Goal: Task Accomplishment & Management: Use online tool/utility

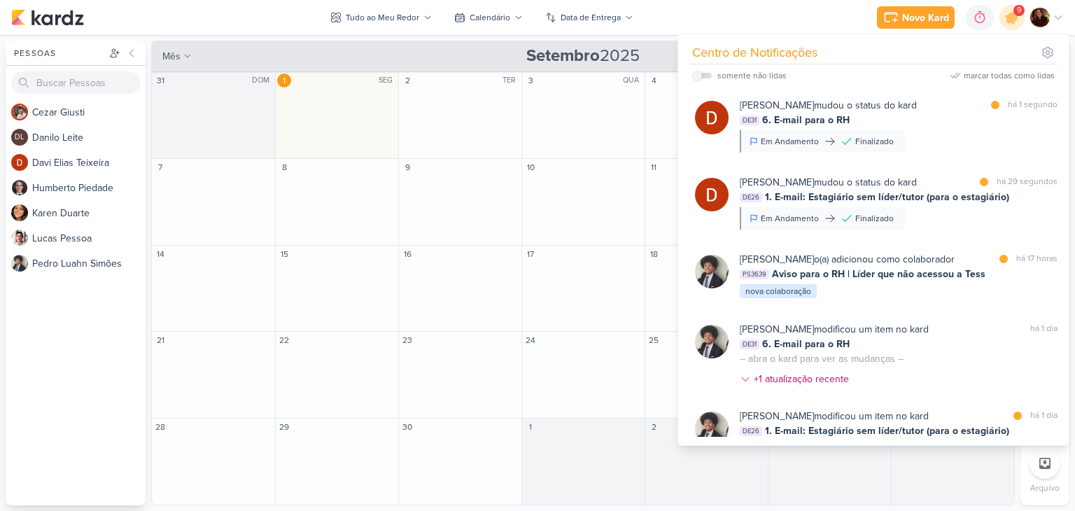
scroll to position [139, 0]
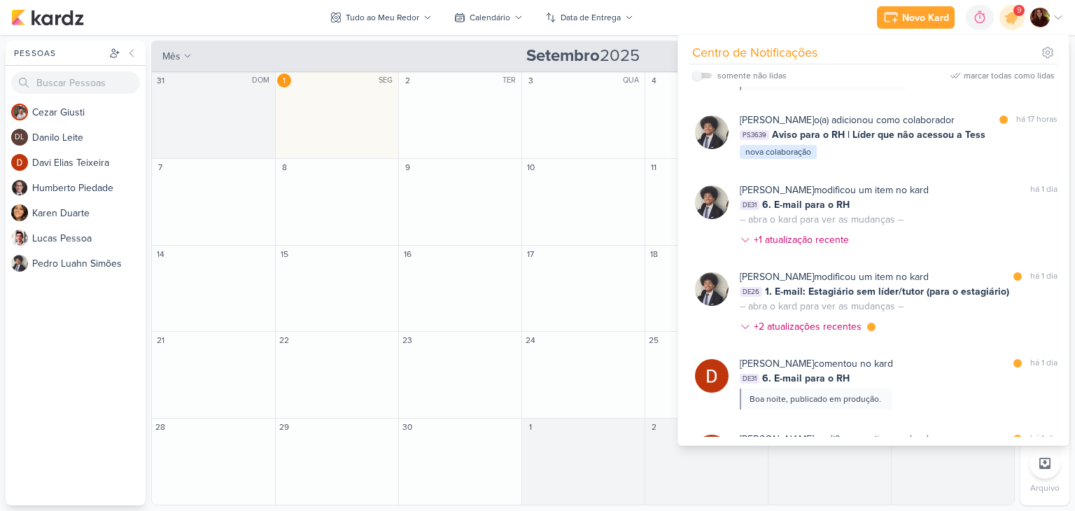
drag, startPoint x: 986, startPoint y: 72, endPoint x: 959, endPoint y: 79, distance: 27.5
click at [986, 72] on div "marcar todas como lidas" at bounding box center [1009, 75] width 91 height 13
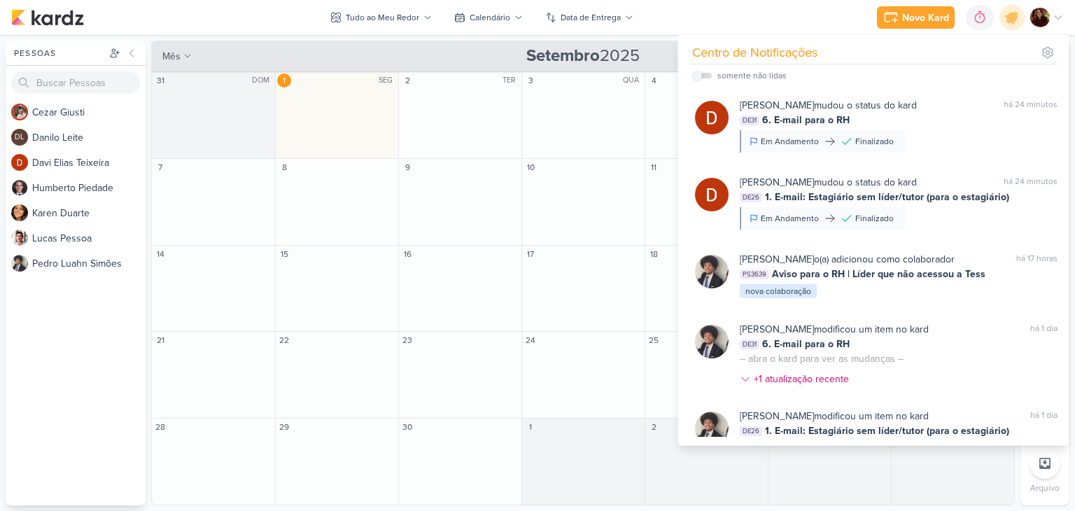
click at [1060, 18] on icon at bounding box center [1058, 18] width 7 height 4
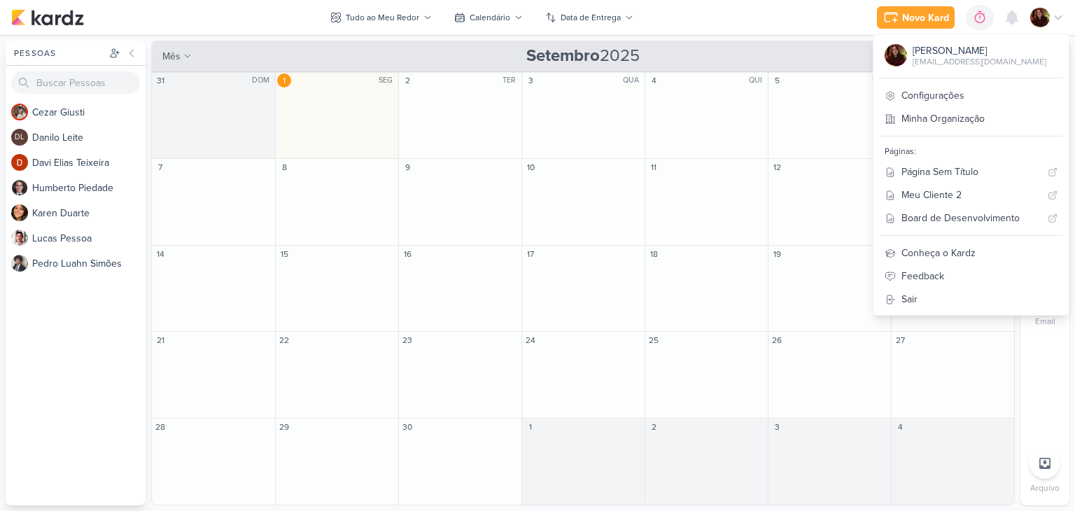
click at [762, 28] on div "Novo Kard Ctrl + k 0h0m Sessão desligada... Hoje 0h0m Semana 0h0m Mês 0h0m" at bounding box center [537, 17] width 1053 height 35
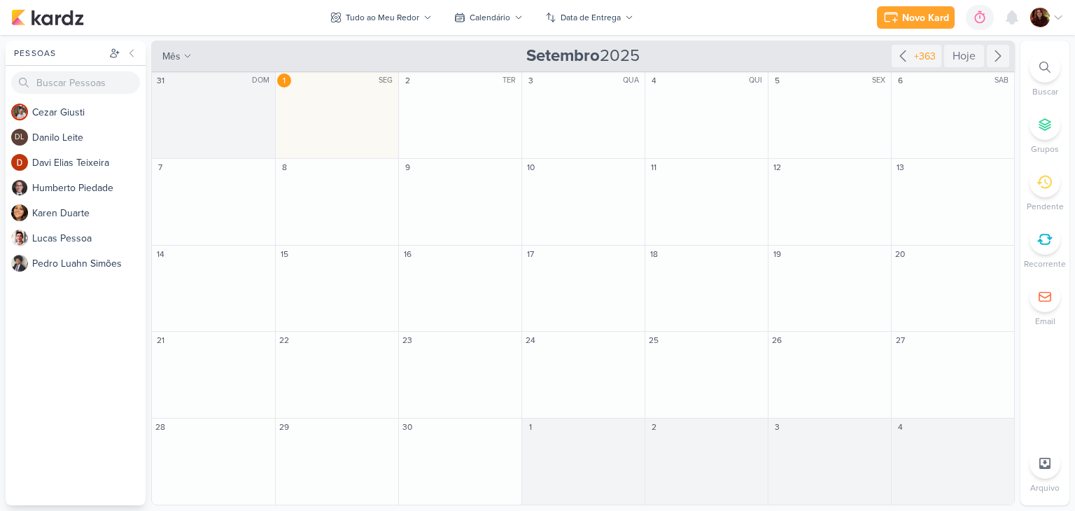
click at [1047, 72] on icon at bounding box center [1045, 67] width 11 height 11
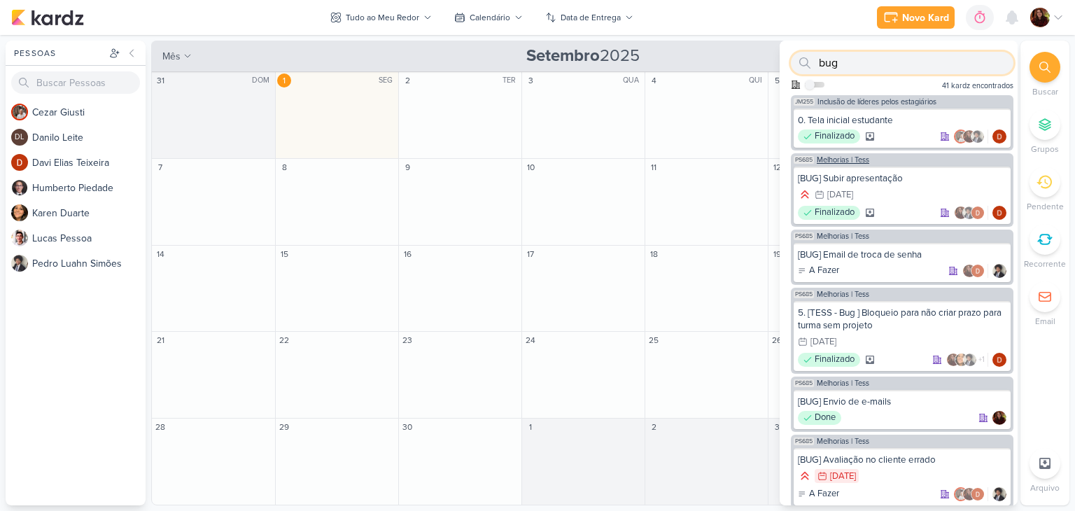
type input "bug"
click at [858, 159] on span "Melhorias | Tess" at bounding box center [843, 160] width 53 height 8
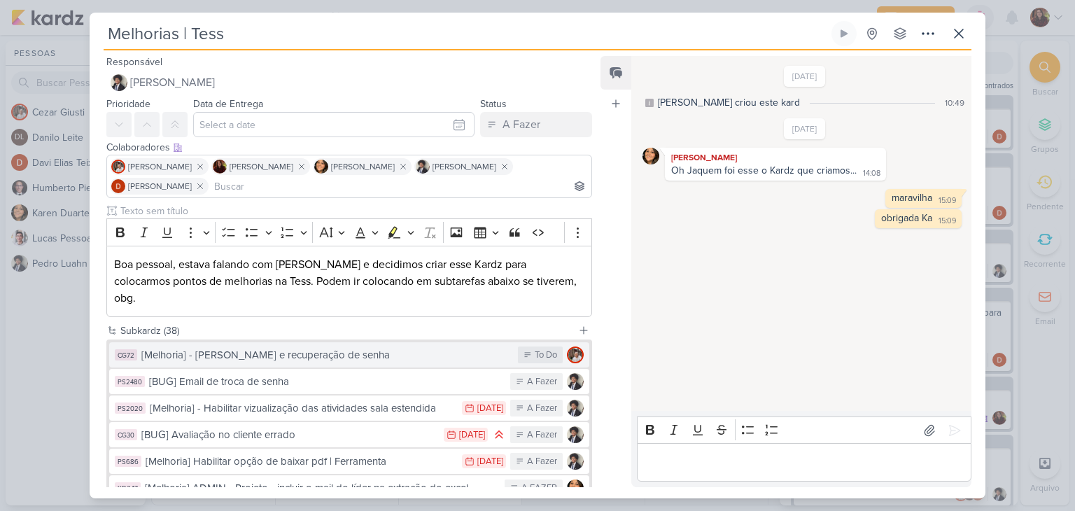
click at [325, 345] on button "CG72 [Melhoria] - [PERSON_NAME] e recuperação de senha To Do" at bounding box center [349, 354] width 480 height 25
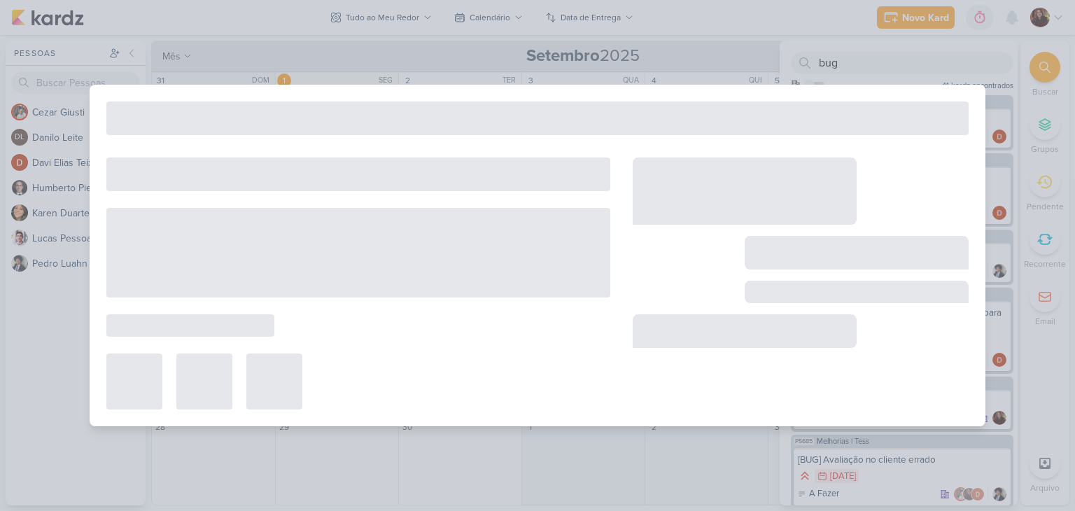
type input "[Melhoria] - [PERSON_NAME] e recuperação de senha"
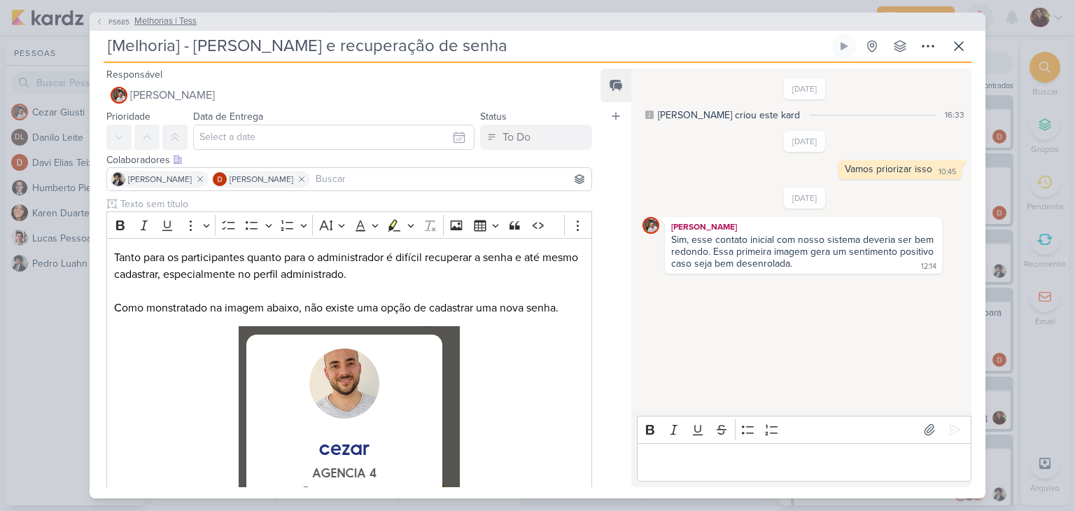
click at [151, 21] on span "Melhorias | Tess" at bounding box center [165, 22] width 62 height 14
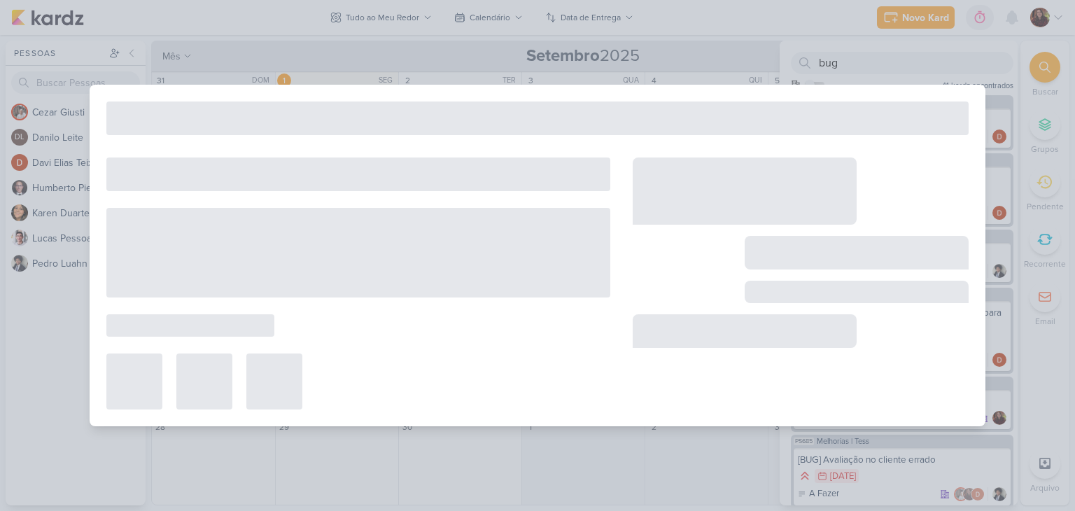
type input "Melhorias | Tess"
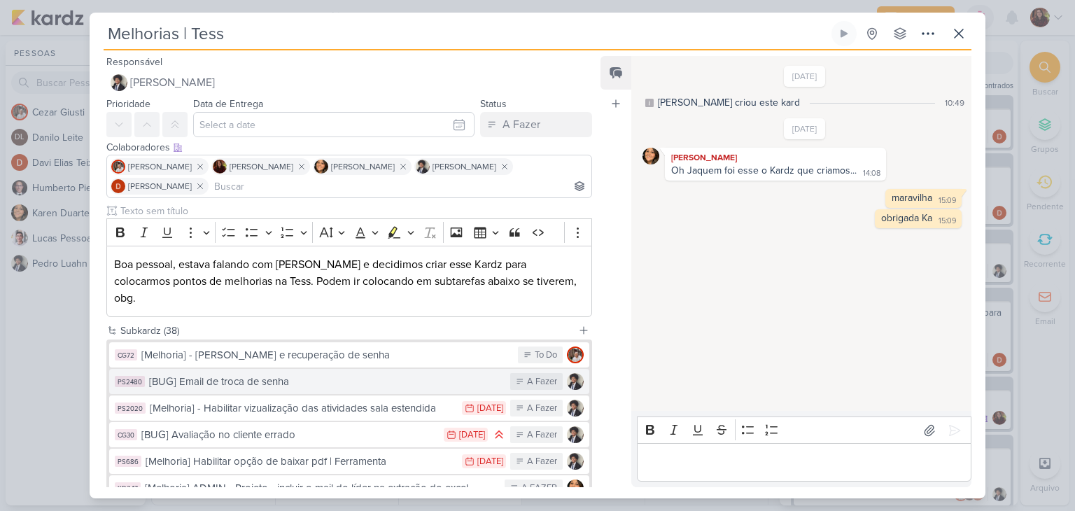
click at [281, 374] on div "[BUG] Email de troca de senha" at bounding box center [326, 382] width 354 height 16
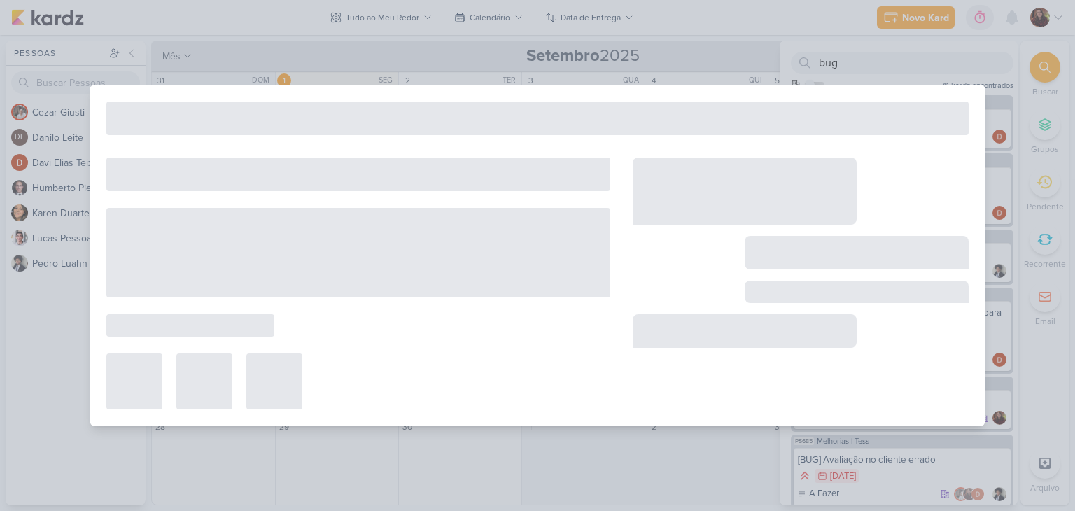
type input "[BUG] Email de troca de senha"
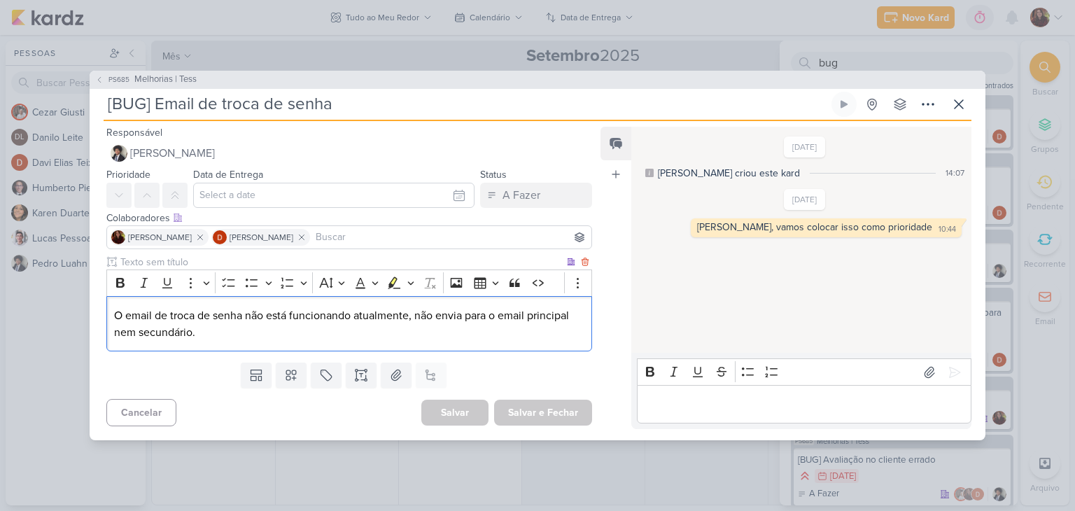
click at [216, 328] on p "O email de troca de senha não está funcionando atualmente, não envia para o ema…" at bounding box center [349, 324] width 470 height 34
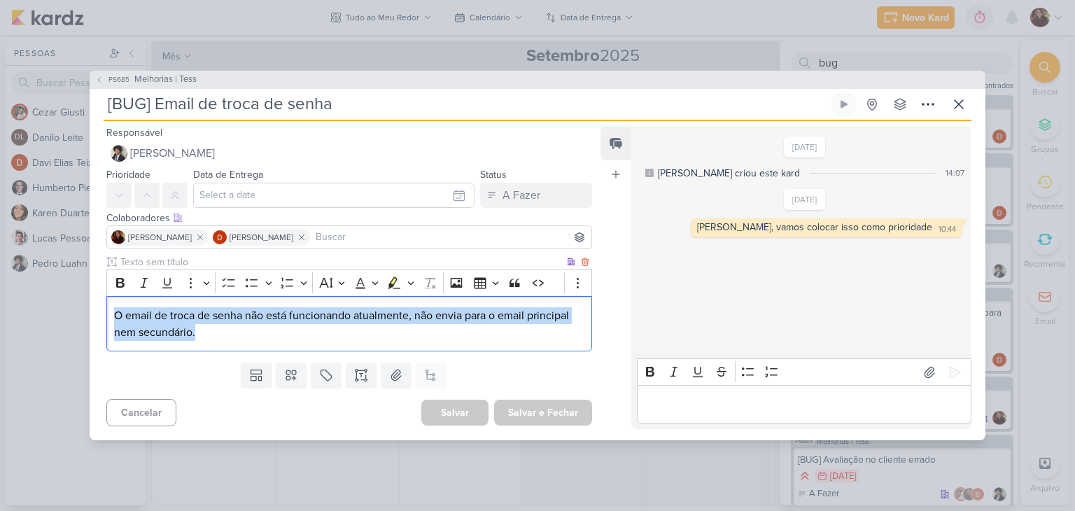
click at [216, 328] on p "O email de troca de senha não está funcionando atualmente, não envia para o ema…" at bounding box center [349, 324] width 470 height 34
click at [225, 328] on p "O email de troca de senha não está funcionando atualmente, não envia para o ema…" at bounding box center [349, 324] width 470 height 34
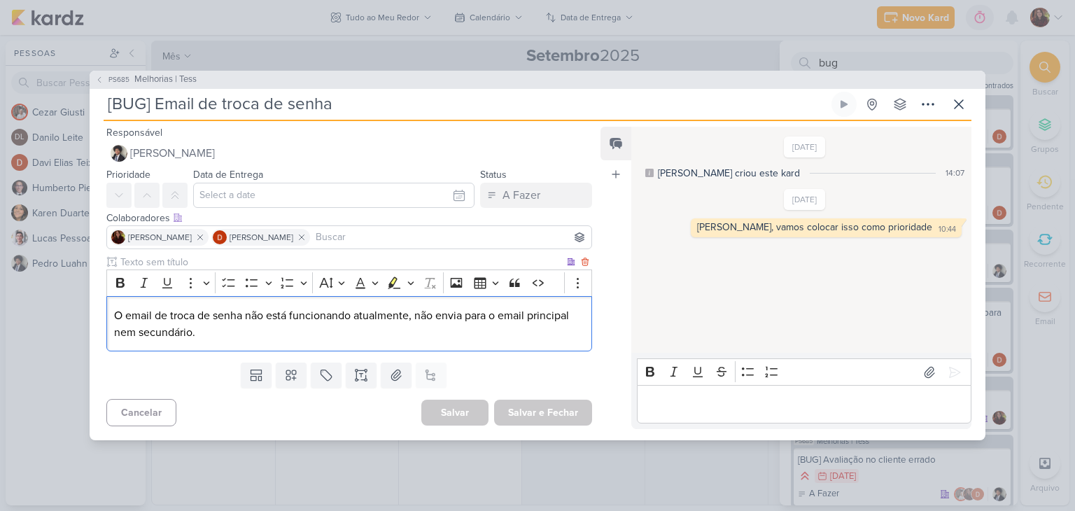
click at [225, 328] on p "O email de troca de senha não está funcionando atualmente, não envia para o ema…" at bounding box center [349, 324] width 470 height 34
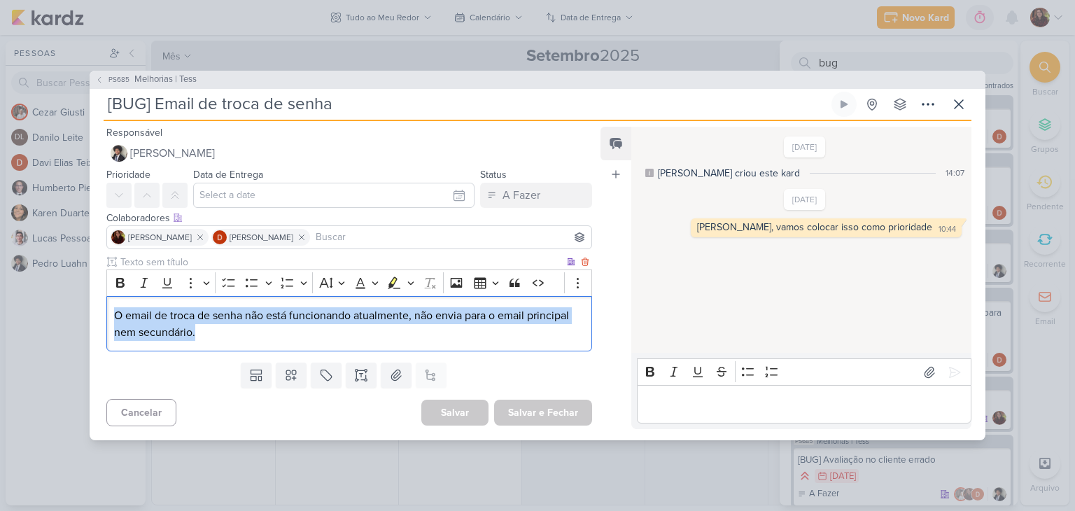
click at [225, 328] on p "O email de troca de senha não está funcionando atualmente, não envia para o ema…" at bounding box center [349, 324] width 470 height 34
